Goal: Task Accomplishment & Management: Complete application form

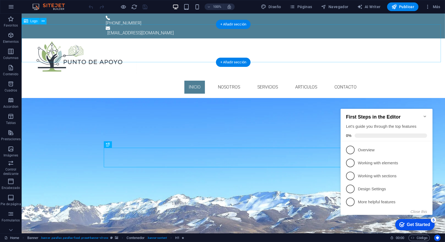
click at [284, 44] on div at bounding box center [233, 57] width 424 height 38
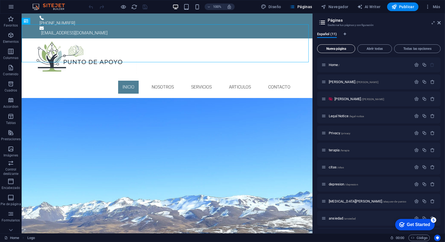
click at [344, 51] on button "Nueva página" at bounding box center [336, 48] width 38 height 9
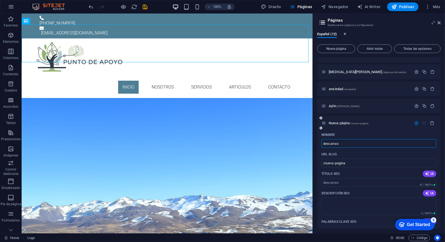
type input "descanso"
type input "/descanso"
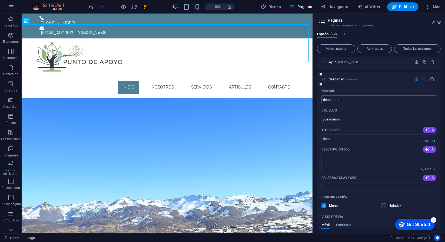
scroll to position [183, 0]
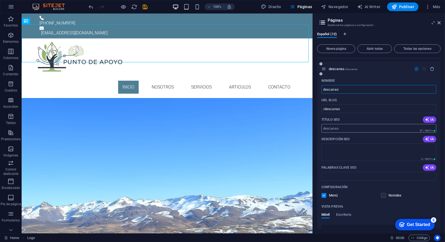
type input "descanso"
click at [352, 129] on input "Título SEO" at bounding box center [379, 128] width 115 height 9
paste input "Descansar No Es Perder el Tiempo: Por Qué el Descanso es Clave para Tu Salud Me…"
type input "Descansar No Es Perder el Tiempo: Por Qué el Descanso es Clave para Tu Salud Me…"
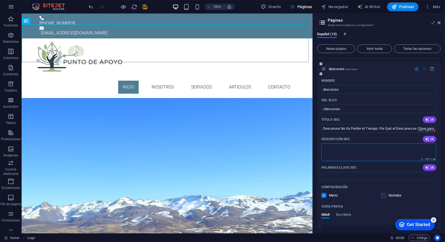
click at [349, 147] on textarea "Descripción SEO" at bounding box center [379, 152] width 115 height 18
paste textarea "Descubre por qué descansar de verdad es fundamental para tu bienestar cognitivo…"
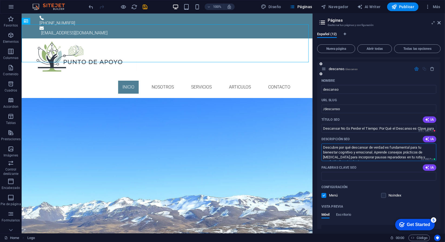
scroll to position [3, 0]
type textarea "Descubre por qué descansar de verdad es fundamental para tu bienestar cognitivo…"
click at [374, 127] on input "Descansar No Es Perder el Tiempo: Por Qué el Descanso es Clave para Tu Salud Me…" at bounding box center [379, 128] width 115 height 9
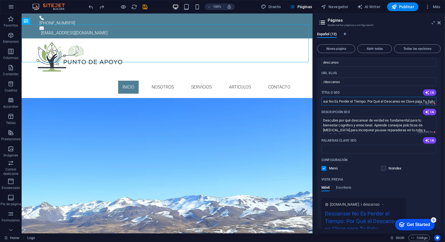
click at [366, 101] on input "Descansar No Es Perder el Tiempo: Por Qué el Descanso es Clave para Tu Salu" at bounding box center [379, 101] width 115 height 9
type input "Descansar No Es Perder el Tiempo: Por Qué el Descanso es Clave para Tu Salud Me…"
click at [387, 119] on textarea "Descubre por qué descansar de verdad es fundamental para tu bienestar cognitivo…" at bounding box center [379, 125] width 115 height 18
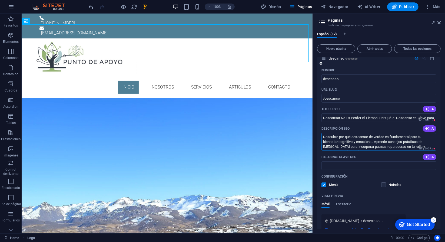
scroll to position [198, 0]
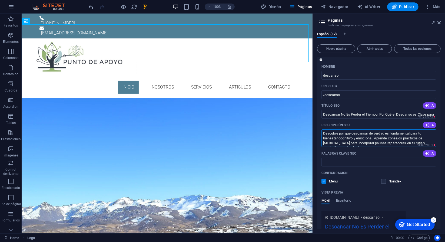
click at [338, 85] on div "URL SLUG" at bounding box center [379, 86] width 115 height 9
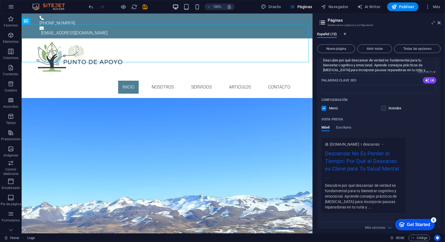
scroll to position [279, 0]
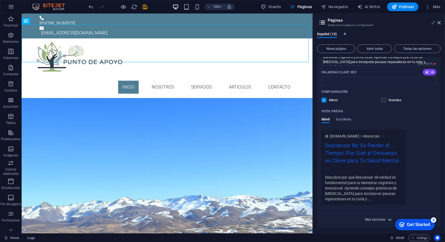
click at [380, 220] on span "Más opciones" at bounding box center [375, 220] width 20 height 4
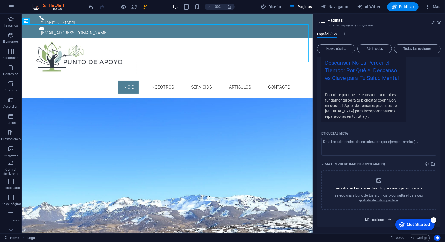
click at [380, 220] on span "Más opciones" at bounding box center [375, 220] width 20 height 4
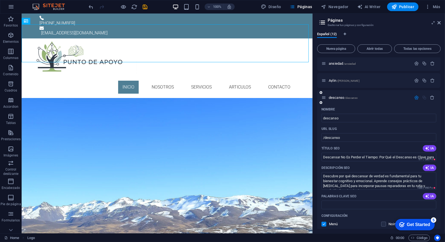
scroll to position [170, 0]
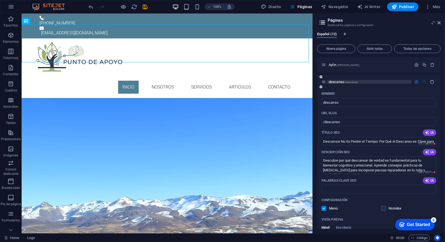
click at [338, 81] on span "descanso /descanso" at bounding box center [343, 82] width 29 height 4
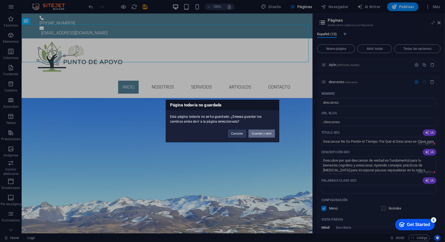
drag, startPoint x: 258, startPoint y: 133, endPoint x: 249, endPoint y: 148, distance: 17.5
click at [258, 133] on button "Guardar y abrir" at bounding box center [262, 134] width 27 height 8
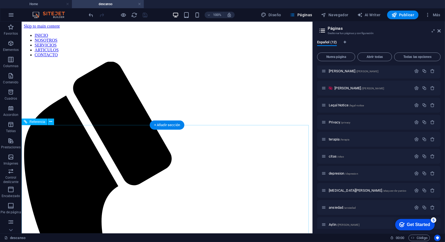
scroll to position [0, 0]
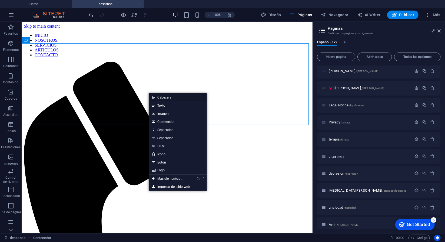
click at [172, 97] on link "Cabecera" at bounding box center [178, 97] width 58 height 8
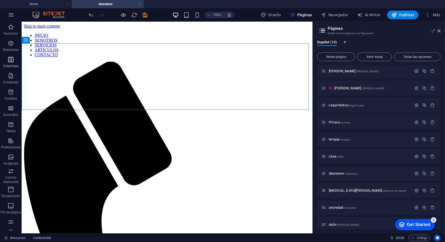
click at [11, 62] on icon "button" at bounding box center [11, 59] width 6 height 6
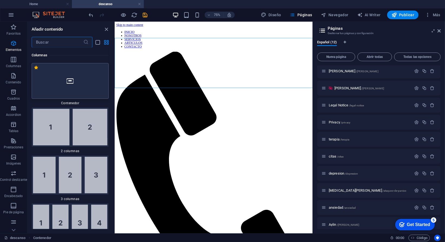
scroll to position [312, 0]
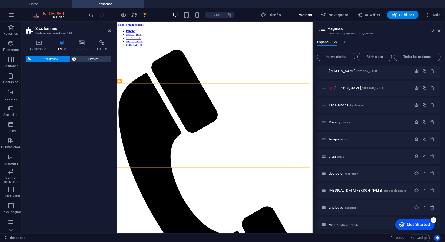
select select "rem"
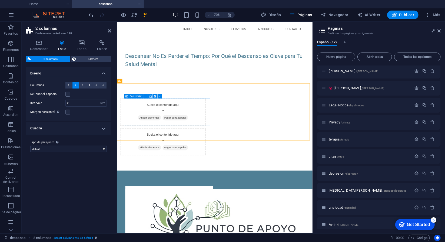
click at [218, 144] on div "Suelta el contenido aquí o Añadir elementos Pegar portapapeles" at bounding box center [182, 150] width 123 height 38
click at [175, 141] on div "Suelta el contenido aquí o Añadir elementos Pegar portapapeles" at bounding box center [182, 150] width 123 height 38
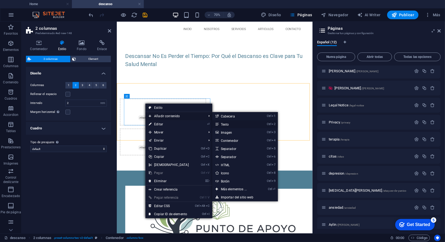
click at [229, 124] on link "Ctrl 2 Texto" at bounding box center [234, 124] width 45 height 8
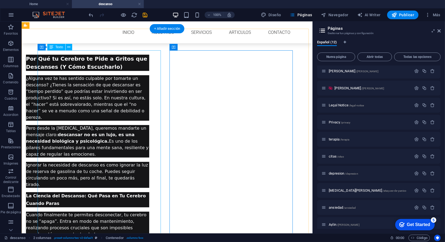
scroll to position [0, 0]
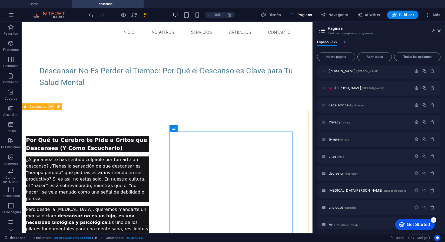
click at [53, 107] on icon at bounding box center [51, 107] width 3 height 6
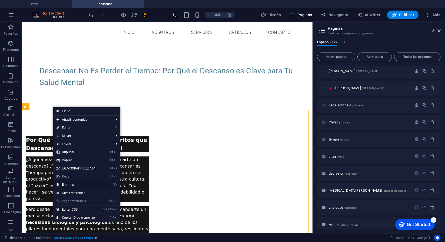
click at [72, 184] on link "⌦ Eliminar" at bounding box center [76, 184] width 47 height 8
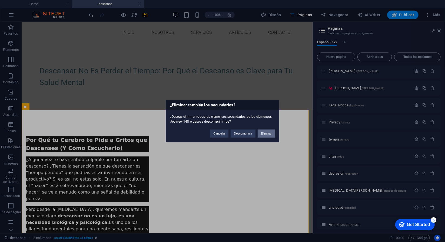
click at [266, 136] on button "Eliminar" at bounding box center [266, 134] width 17 height 8
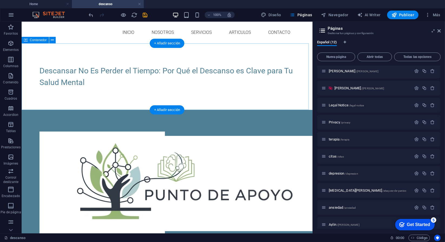
drag, startPoint x: 88, startPoint y: 94, endPoint x: 87, endPoint y: 98, distance: 4.1
click at [87, 94] on div "Descansar No Es Perder el Tiempo: Por Qué el Descanso es Clave para Tu Salud Me…" at bounding box center [166, 76] width 291 height 67
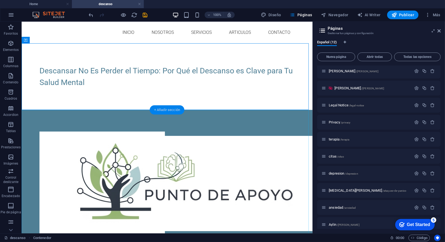
drag, startPoint x: 175, startPoint y: 109, endPoint x: 73, endPoint y: 116, distance: 102.5
click at [175, 109] on div "+ Añadir sección" at bounding box center [167, 109] width 35 height 9
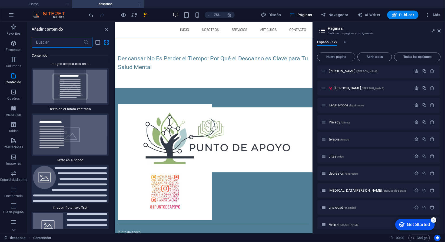
scroll to position [2210, 0]
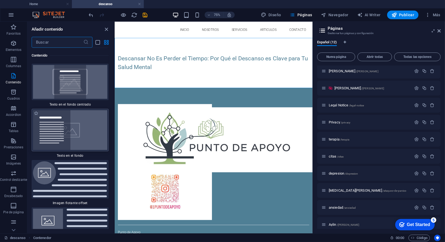
click at [74, 121] on img at bounding box center [70, 130] width 74 height 40
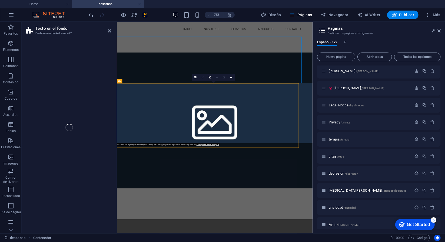
click at [78, 127] on div "Texto en el fondo Predeterminado #ed-new-492 Arrastra aquí para reemplazar el c…" at bounding box center [167, 128] width 291 height 212
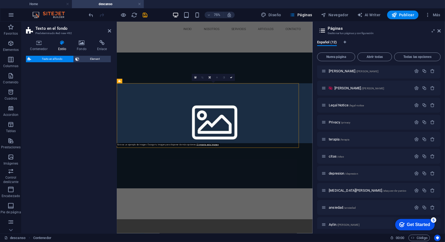
select select "%"
select select "rem"
select select "px"
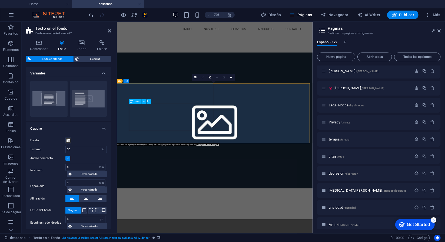
drag, startPoint x: 170, startPoint y: 132, endPoint x: 244, endPoint y: 103, distance: 79.2
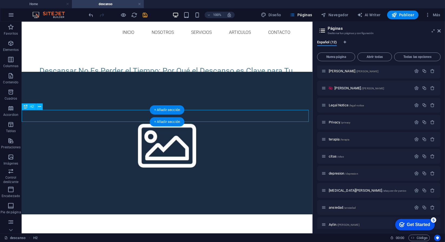
click at [52, 117] on div "Headline" at bounding box center [166, 116] width 291 height 12
click at [52, 116] on div "Headline" at bounding box center [166, 116] width 291 height 12
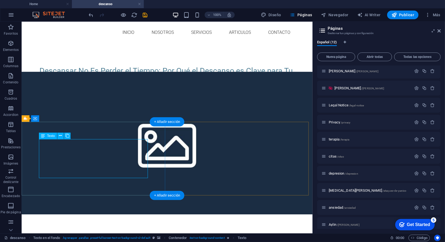
drag, startPoint x: 83, startPoint y: 167, endPoint x: 106, endPoint y: 189, distance: 31.6
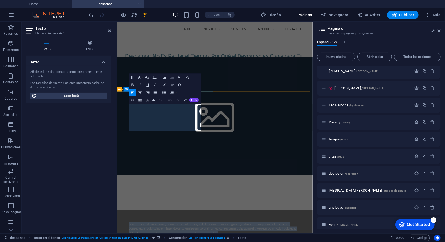
drag, startPoint x: 223, startPoint y: 173, endPoint x: 127, endPoint y: 141, distance: 100.7
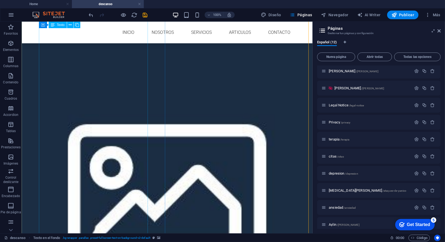
scroll to position [406, 0]
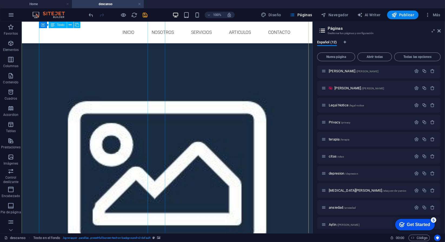
drag, startPoint x: 105, startPoint y: 194, endPoint x: 72, endPoint y: 184, distance: 34.3
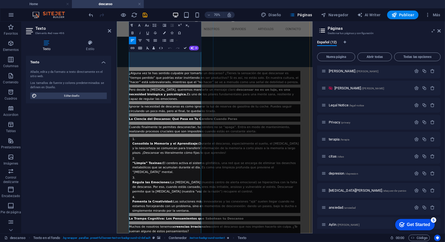
scroll to position [227, 0]
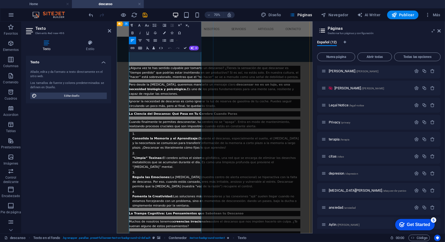
drag, startPoint x: 160, startPoint y: 258, endPoint x: 133, endPoint y: 83, distance: 177.4
drag, startPoint x: 161, startPoint y: 261, endPoint x: 139, endPoint y: 85, distance: 178.1
click at [139, 179] on ol "Consolida la Memoria y el Aprendizaje: Durante el descanso, especialmente el su…" at bounding box center [256, 233] width 245 height 109
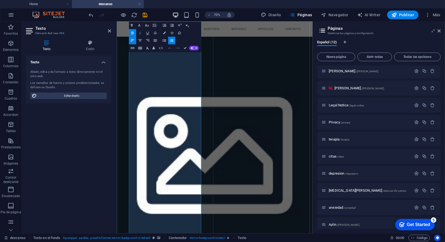
scroll to position [417, 0]
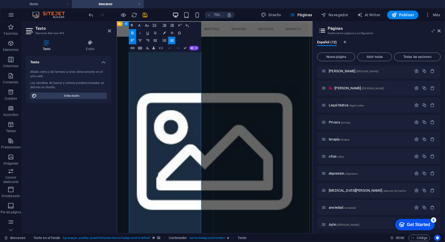
drag, startPoint x: 214, startPoint y: 210, endPoint x: 127, endPoint y: 125, distance: 121.5
click at [153, 25] on icon "button" at bounding box center [155, 25] width 4 height 3
click at [166, 25] on icon "button" at bounding box center [164, 25] width 5 height 5
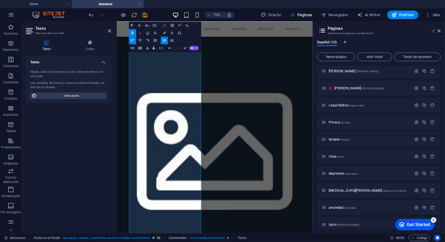
click at [166, 25] on icon "button" at bounding box center [164, 25] width 5 height 5
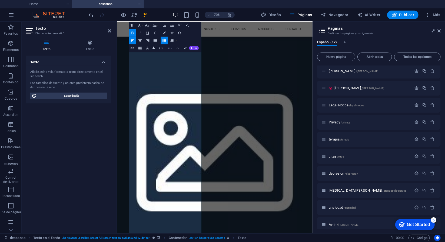
click at [170, 50] on icon "button" at bounding box center [170, 48] width 5 height 5
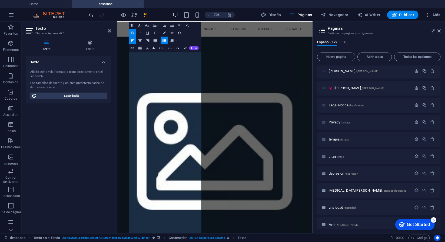
click at [170, 50] on icon "button" at bounding box center [170, 48] width 5 height 5
click at [158, 26] on button "Line Height" at bounding box center [155, 26] width 7 height 8
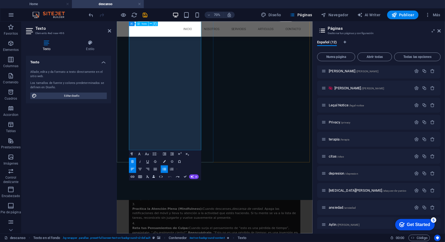
scroll to position [958, 0]
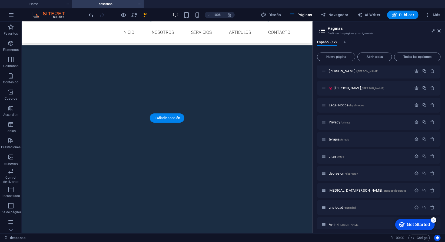
scroll to position [54, 0]
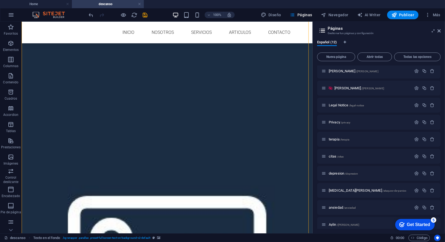
scroll to position [352, 0]
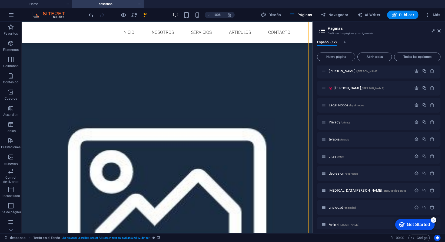
click at [207, 152] on figure at bounding box center [166, 194] width 291 height 596
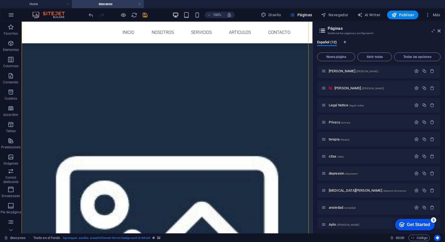
select select "%"
select select "rem"
select select "px"
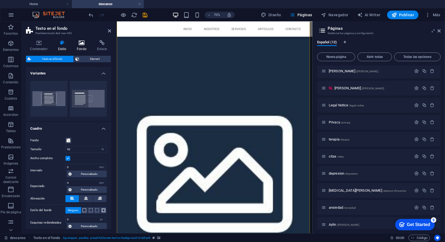
click at [82, 44] on icon at bounding box center [82, 42] width 18 height 5
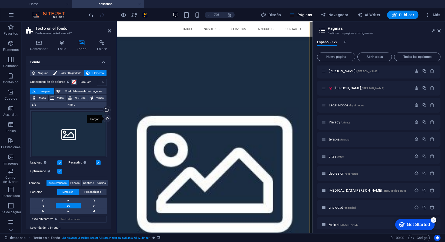
click at [106, 121] on div "Cargar" at bounding box center [106, 119] width 8 height 8
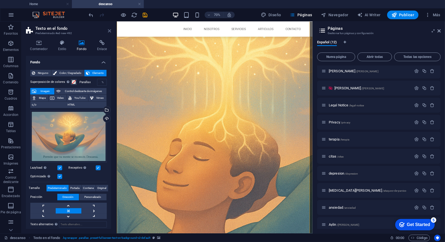
click at [108, 32] on icon at bounding box center [109, 31] width 3 height 4
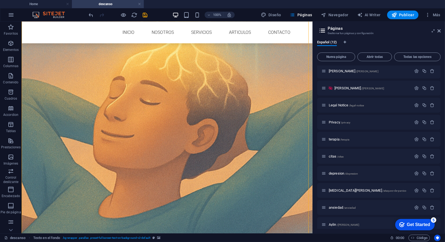
scroll to position [595, 0]
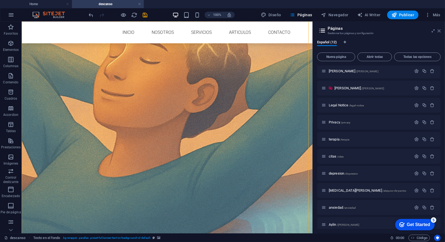
drag, startPoint x: 439, startPoint y: 31, endPoint x: 404, endPoint y: 36, distance: 35.0
click at [439, 31] on icon at bounding box center [439, 31] width 3 height 4
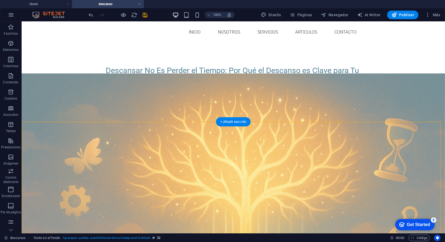
scroll to position [0, 0]
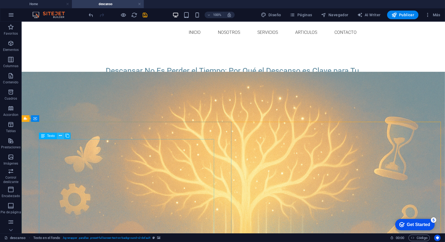
click at [61, 137] on icon at bounding box center [60, 136] width 3 height 6
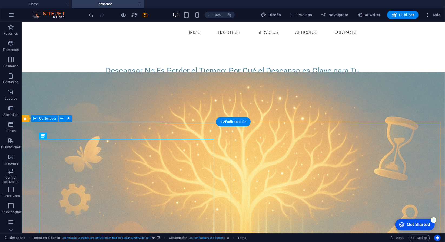
click at [62, 118] on icon at bounding box center [61, 119] width 3 height 6
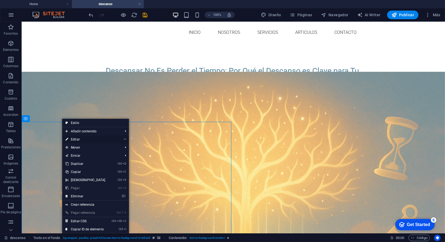
click at [84, 139] on link "⏎ Editar" at bounding box center [85, 139] width 47 height 8
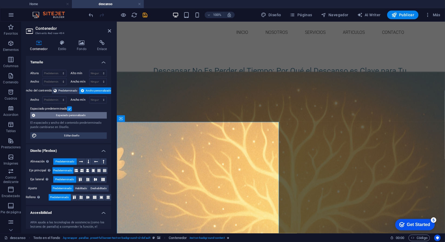
click at [60, 114] on span "Espaciado personalizado" at bounding box center [71, 115] width 68 height 6
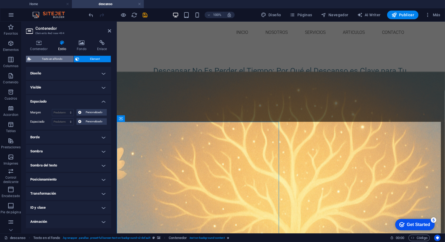
click at [42, 57] on span "Texto en el fondo" at bounding box center [52, 59] width 39 height 6
select select "%"
select select "rem"
select select "px"
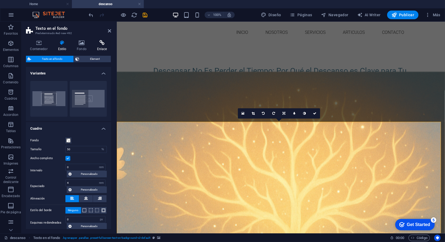
click at [97, 45] on icon at bounding box center [102, 42] width 18 height 5
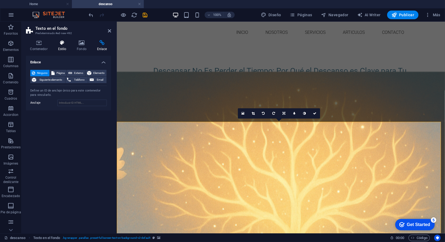
click at [63, 46] on h4 "Estilo" at bounding box center [63, 45] width 19 height 11
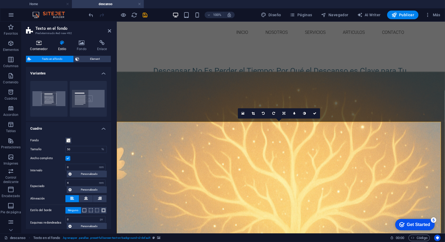
click at [41, 47] on h4 "Contenedor" at bounding box center [40, 45] width 28 height 11
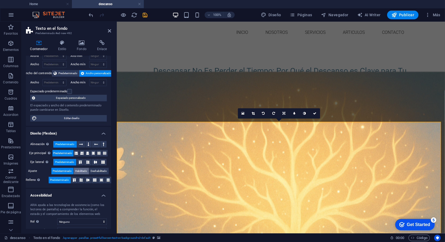
scroll to position [51, 0]
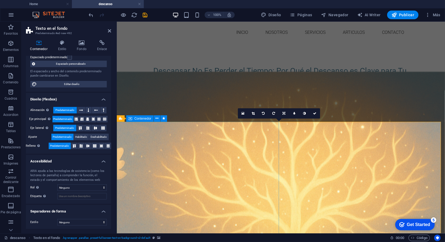
click at [285, 114] on icon at bounding box center [284, 113] width 3 height 3
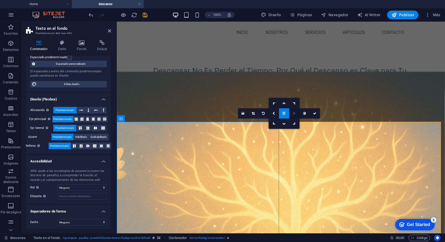
click at [294, 112] on icon at bounding box center [294, 113] width 2 height 3
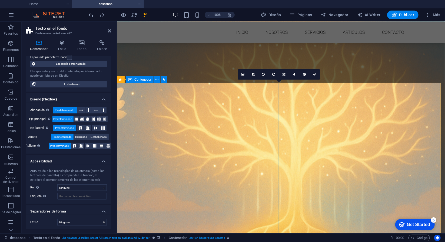
scroll to position [162, 0]
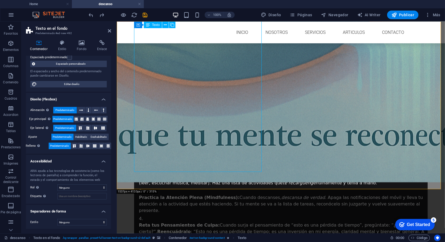
scroll to position [866, 0]
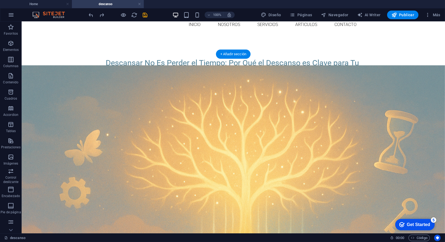
scroll to position [0, 0]
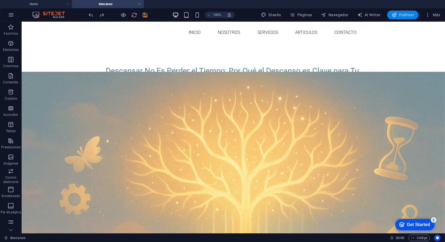
drag, startPoint x: 405, startPoint y: 14, endPoint x: 366, endPoint y: 22, distance: 39.2
click at [405, 14] on span "Publicar" at bounding box center [403, 14] width 23 height 5
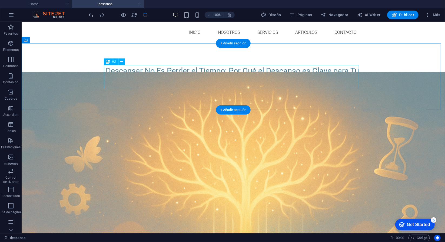
click at [147, 81] on div "Descansar No Es Perder el Tiempo: Por Qué el Descanso es Clave para Tu Salud Me…" at bounding box center [233, 76] width 255 height 23
drag, startPoint x: 149, startPoint y: 82, endPoint x: 123, endPoint y: 79, distance: 25.6
click at [123, 79] on div "Descansar No Es Perder el Tiempo: Por Qué el Descanso es Clave para Tu Salud Me…" at bounding box center [233, 76] width 255 height 23
click at [112, 72] on div "Descansar No Es Perder el Tiempo: Por Qué el Descanso es Clave para Tu Salud Me…" at bounding box center [233, 76] width 255 height 23
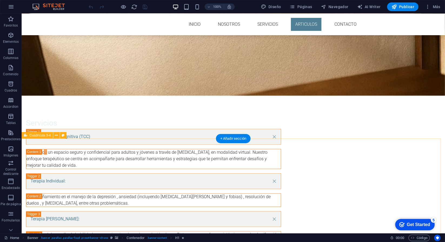
scroll to position [839, 0]
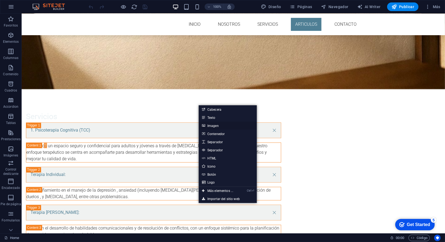
drag, startPoint x: 222, startPoint y: 124, endPoint x: 119, endPoint y: 114, distance: 103.0
click at [222, 124] on link "Imagen" at bounding box center [228, 125] width 58 height 8
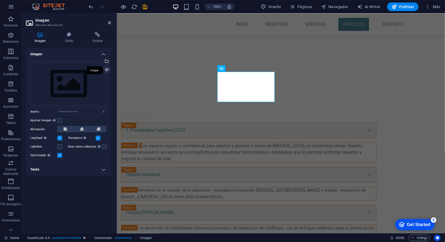
click at [108, 71] on div "Cargar" at bounding box center [106, 70] width 8 height 8
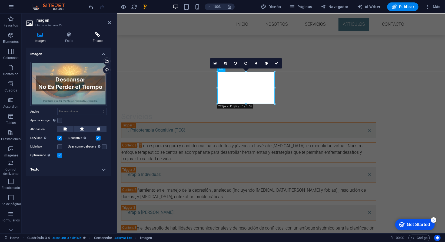
click at [98, 36] on icon at bounding box center [97, 34] width 27 height 5
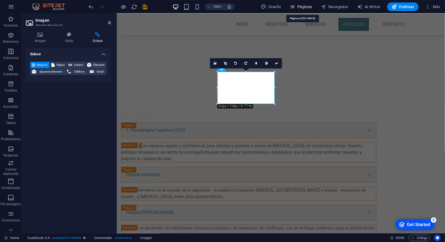
click at [301, 10] on button "Páginas" at bounding box center [301, 6] width 27 height 9
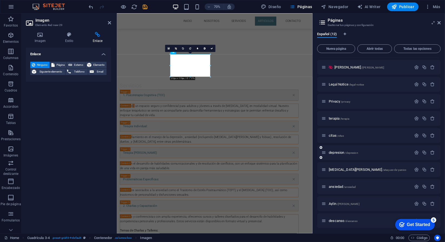
scroll to position [33, 0]
click at [338, 219] on span "descanso /descanso" at bounding box center [343, 220] width 29 height 4
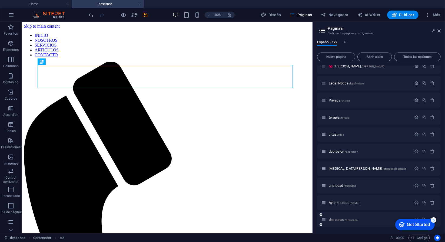
scroll to position [0, 0]
click at [350, 221] on span "/descanso" at bounding box center [351, 219] width 13 height 3
click at [321, 225] on icon at bounding box center [321, 224] width 3 height 3
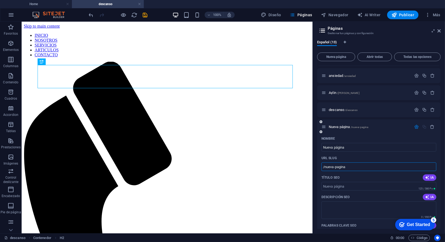
click at [350, 167] on input "/nueva-pagina" at bounding box center [379, 166] width 115 height 9
click at [344, 109] on span "descanso /descanso" at bounding box center [343, 110] width 29 height 4
click at [417, 110] on icon "button" at bounding box center [416, 109] width 5 height 5
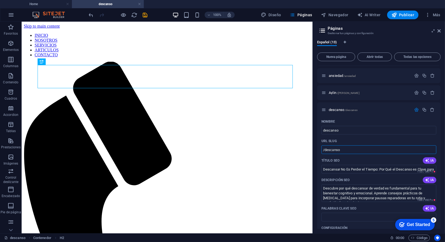
drag, startPoint x: 343, startPoint y: 151, endPoint x: 313, endPoint y: 151, distance: 30.6
click at [313, 151] on aside "Páginas Gestionar tus páginas y configuración Español (13) Nueva página Abrir t…" at bounding box center [379, 128] width 133 height 212
click at [50, 4] on h4 "Home" at bounding box center [36, 4] width 72 height 6
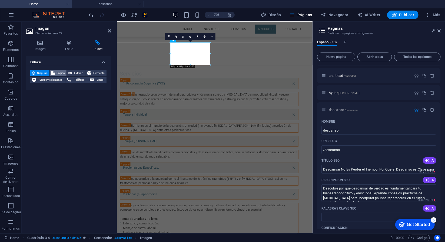
click at [64, 73] on span "Página" at bounding box center [60, 73] width 9 height 6
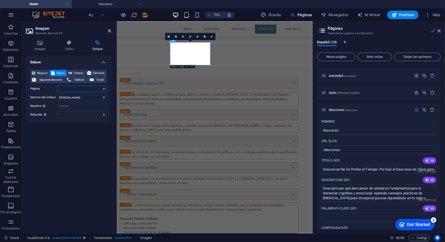
click at [104, 89] on select "Home guillermo Carola Leyton Legal Notice Privacy terapia citas depresion Ataqu…" at bounding box center [82, 88] width 50 height 6
select select "11"
click at [57, 85] on select "Home guillermo Carola Leyton Legal Notice Privacy terapia citas depresion Ataqu…" at bounding box center [82, 88] width 50 height 6
click at [148, 16] on icon "save" at bounding box center [145, 15] width 6 height 6
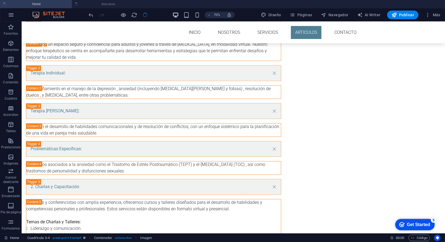
scroll to position [859, 0]
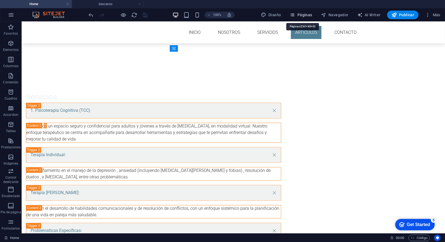
click at [305, 16] on span "Páginas" at bounding box center [301, 14] width 22 height 5
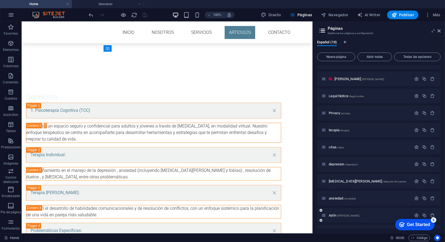
scroll to position [58, 0]
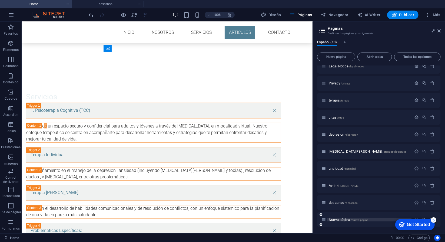
click at [335, 221] on span "Nueva página /nueva-pagina" at bounding box center [349, 220] width 40 height 4
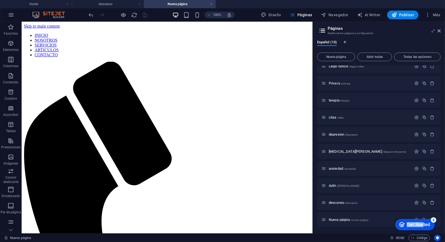
drag, startPoint x: 422, startPoint y: 223, endPoint x: 423, endPoint y: 192, distance: 31.1
click at [423, 216] on html "checkmark Get Started 5 First Steps in the Editor Let's guide you through the t…" at bounding box center [414, 224] width 45 height 16
drag, startPoint x: 325, startPoint y: 220, endPoint x: 324, endPoint y: 223, distance: 3.0
click at [324, 223] on div "Nueva página /nueva-pagina" at bounding box center [379, 219] width 124 height 15
click at [324, 220] on icon at bounding box center [324, 219] width 5 height 5
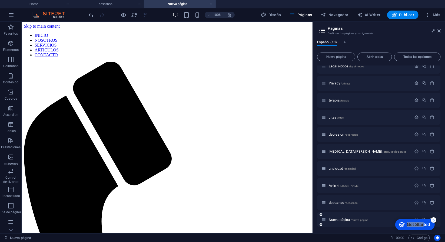
click at [324, 220] on icon at bounding box center [324, 219] width 5 height 5
click at [416, 218] on div "checkmark Get Started 5 First Steps in the Editor Let's guide you through the t…" at bounding box center [414, 224] width 45 height 16
click at [416, 216] on div "checkmark Get Started 5 First Steps in the Editor Let's guide you through the t…" at bounding box center [414, 224] width 45 height 16
click at [419, 224] on div "Get Started" at bounding box center [418, 224] width 23 height 5
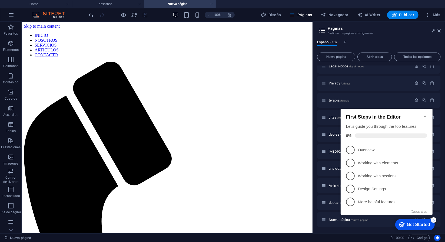
click at [362, 221] on div "checkmark Get Started 5 First Steps in the Editor Let's guide you through the t…" at bounding box center [387, 166] width 98 height 131
click at [336, 221] on div "Nueva página /nueva-pagina" at bounding box center [367, 219] width 90 height 6
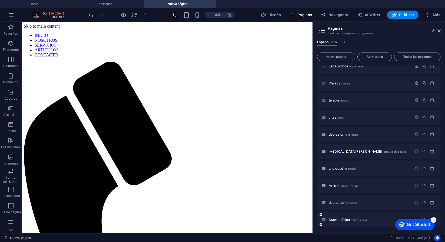
click at [324, 221] on icon at bounding box center [324, 219] width 5 height 5
click at [406, 17] on span "Publicar" at bounding box center [403, 14] width 23 height 5
